Goal: Information Seeking & Learning: Learn about a topic

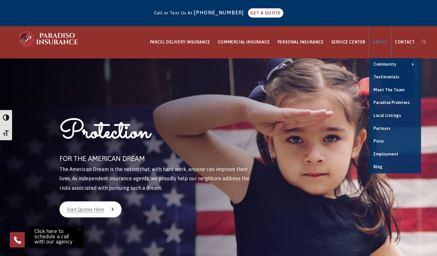
click at [385, 39] on link "ABOUT" at bounding box center [381, 42] width 22 height 32
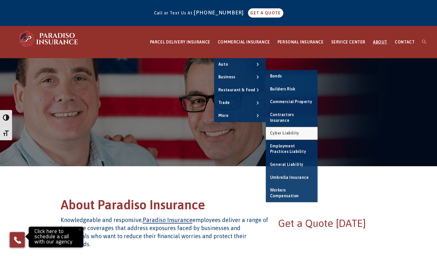
click at [293, 127] on link "Cyber Liability" at bounding box center [292, 133] width 52 height 13
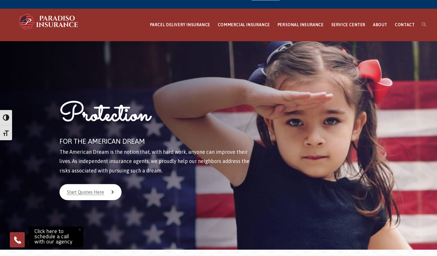
scroll to position [17, 0]
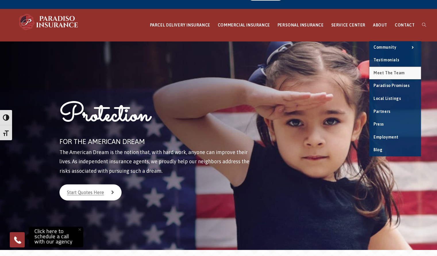
click at [396, 74] on span "Meet the Team" at bounding box center [389, 72] width 31 height 5
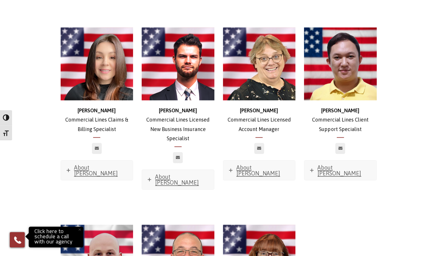
scroll to position [489, 0]
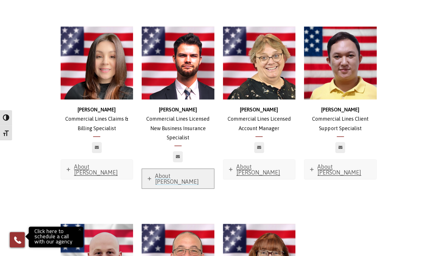
click at [152, 169] on link "About Zach" at bounding box center [178, 179] width 72 height 20
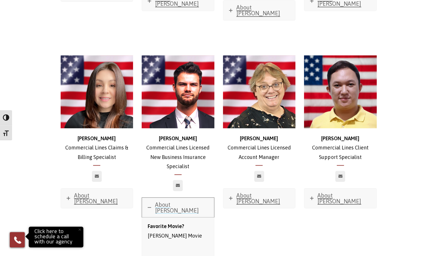
scroll to position [489, 0]
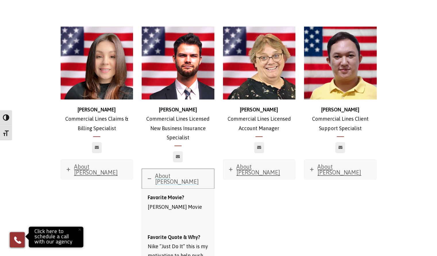
click at [163, 172] on span "About Zach" at bounding box center [177, 178] width 44 height 12
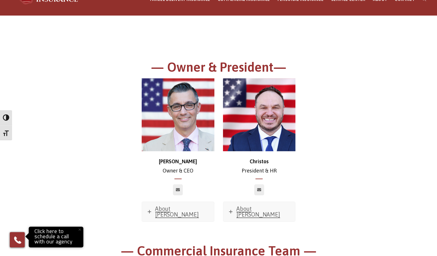
scroll to position [0, 0]
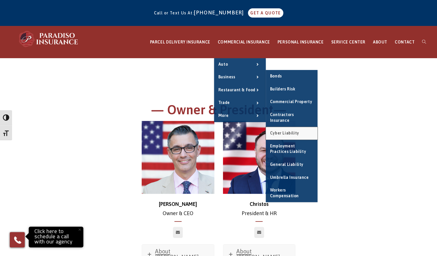
click at [297, 130] on link "Cyber Liability" at bounding box center [292, 133] width 52 height 13
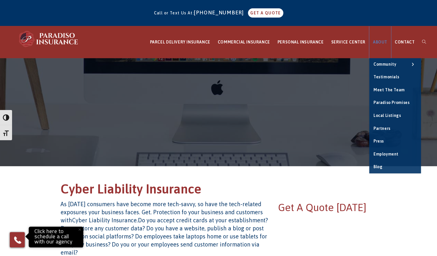
click at [379, 41] on span "ABOUT" at bounding box center [380, 42] width 14 height 5
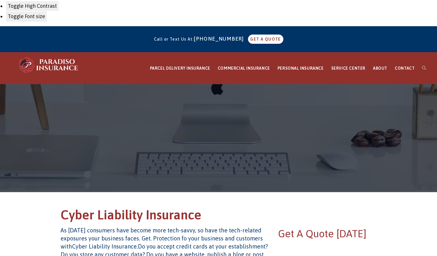
scroll to position [1, 0]
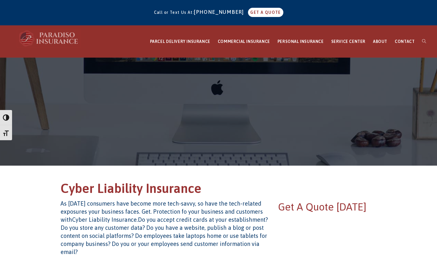
click at [57, 32] on img at bounding box center [48, 38] width 63 height 17
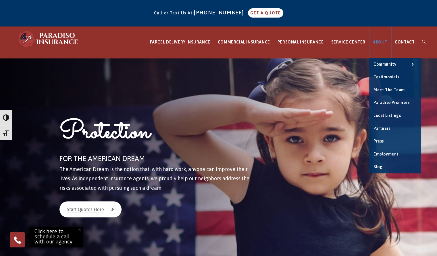
click at [380, 40] on span "ABOUT" at bounding box center [380, 42] width 14 height 5
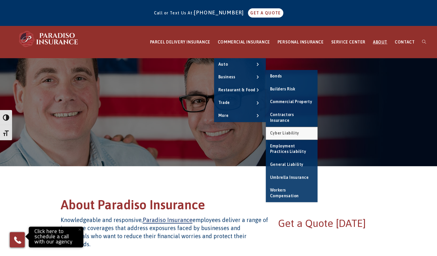
click at [285, 127] on link "Cyber Liability" at bounding box center [292, 133] width 52 height 13
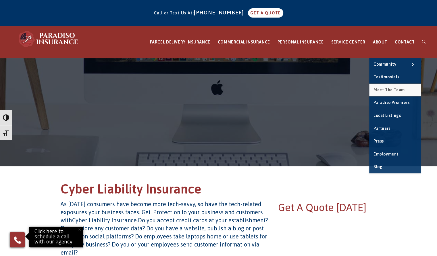
click at [391, 87] on span "Meet the Team" at bounding box center [389, 89] width 31 height 5
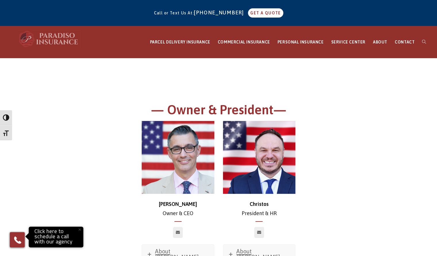
click at [60, 40] on img at bounding box center [48, 38] width 63 height 17
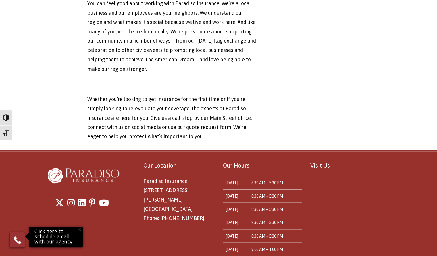
scroll to position [1944, 0]
